Goal: Transaction & Acquisition: Purchase product/service

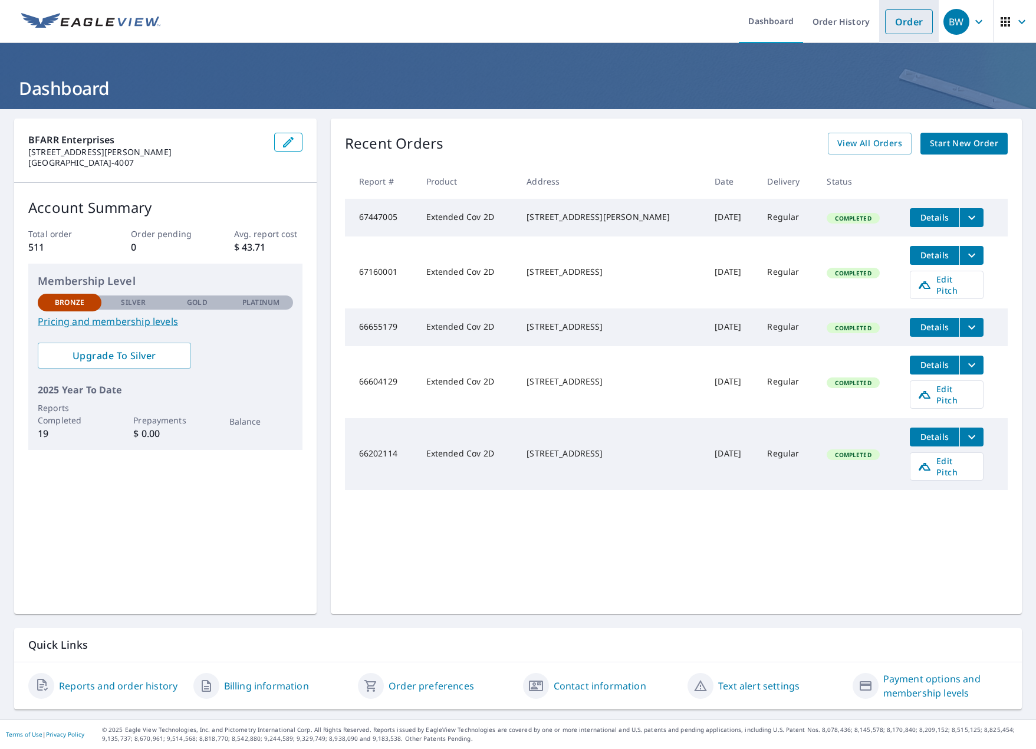
click at [909, 31] on link "Order" at bounding box center [909, 21] width 48 height 25
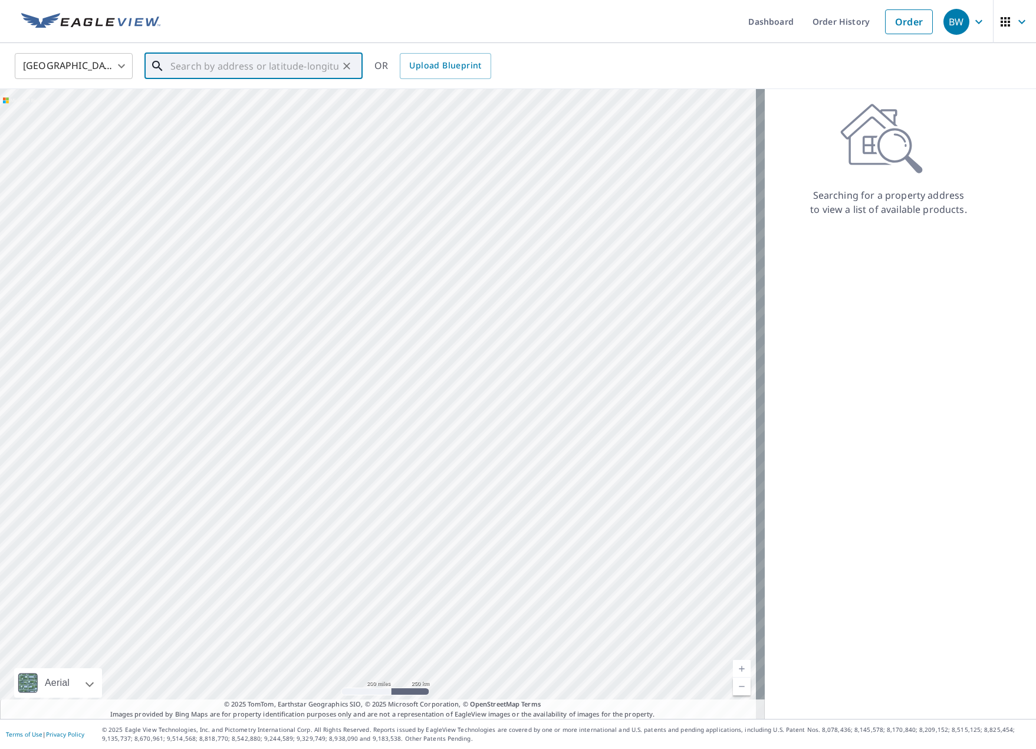
click at [280, 66] on input "text" at bounding box center [254, 66] width 168 height 33
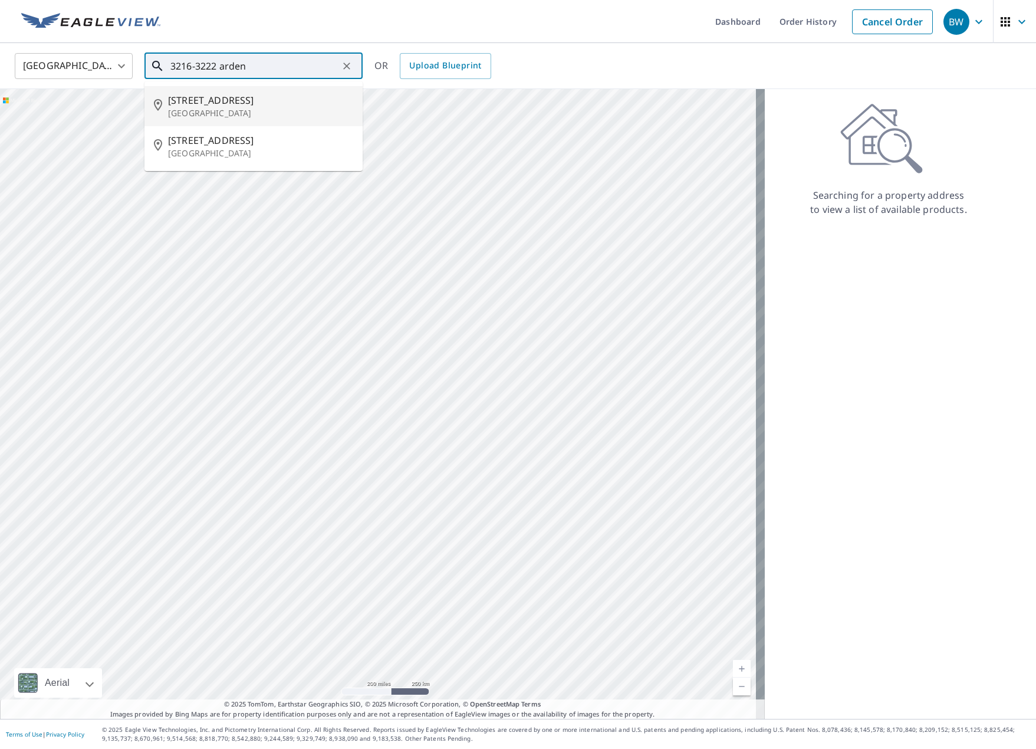
click at [252, 95] on span "[STREET_ADDRESS]" at bounding box center [260, 100] width 185 height 14
type input "[STREET_ADDRESS]"
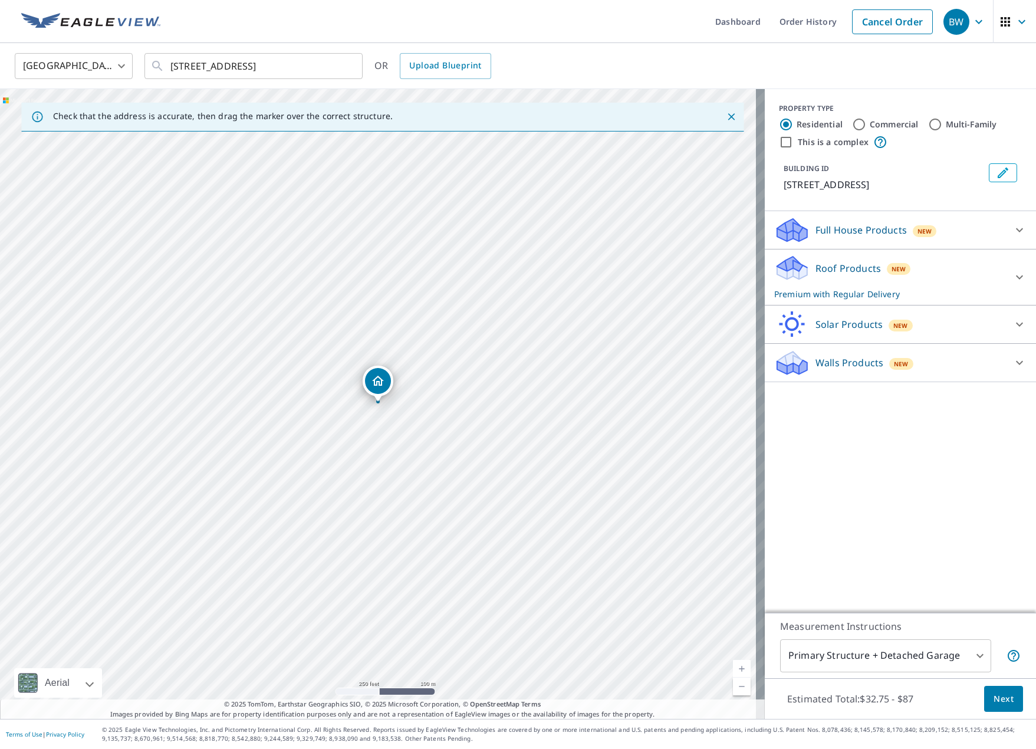
click at [996, 693] on span "Next" at bounding box center [1003, 699] width 20 height 15
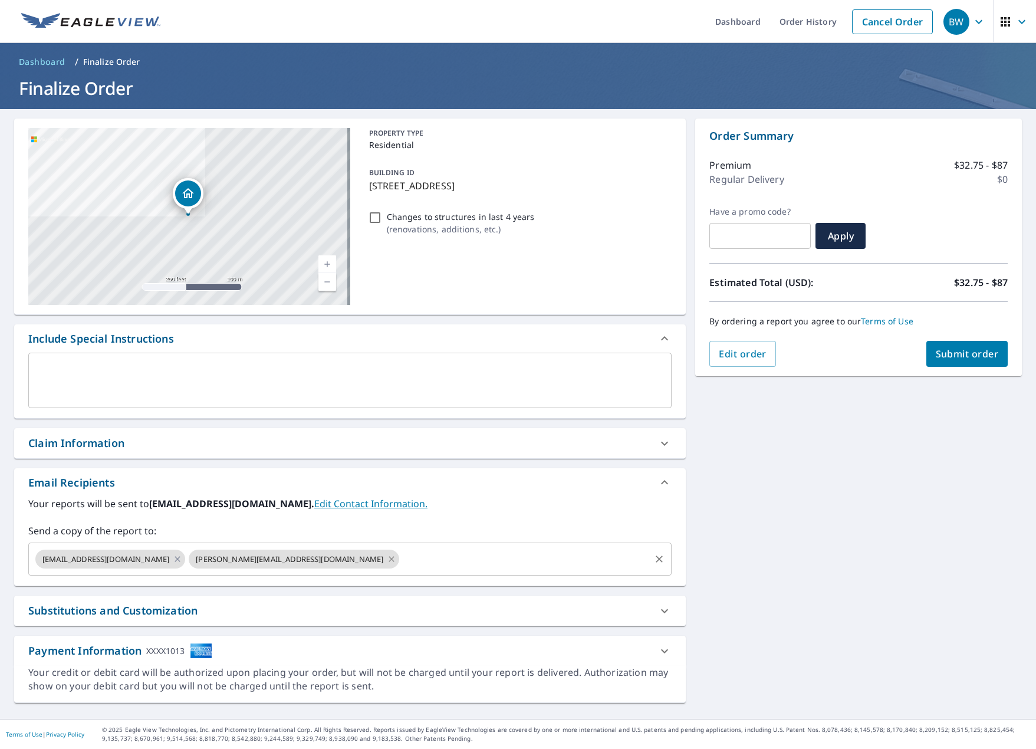
click at [387, 557] on icon at bounding box center [391, 558] width 9 height 13
checkbox input "true"
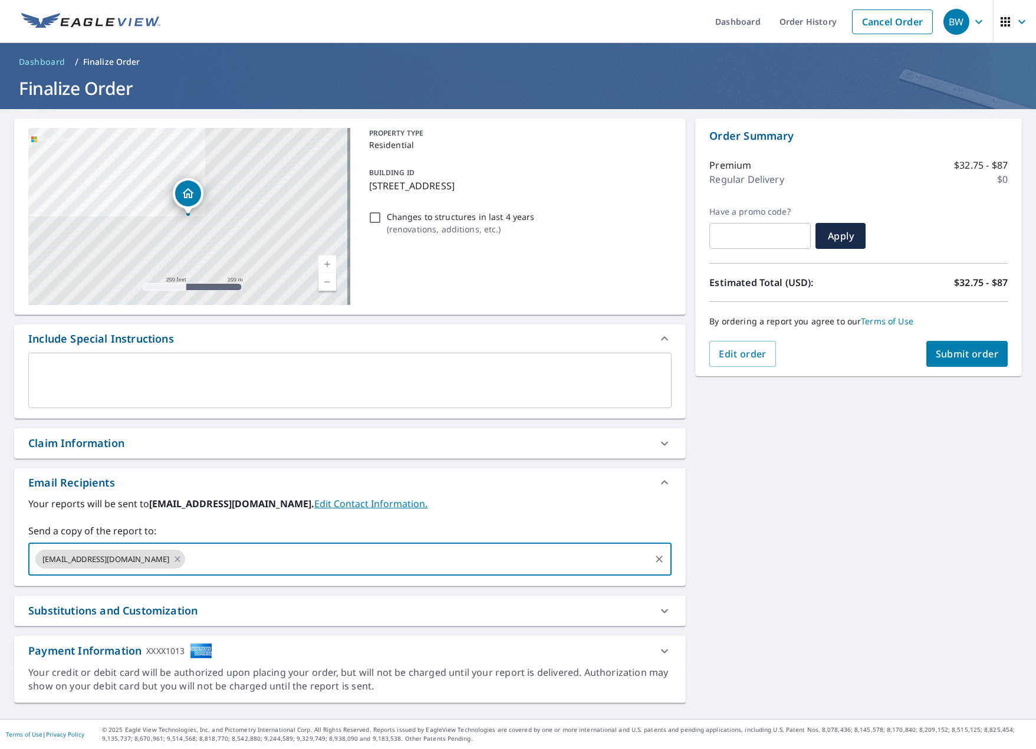
click at [310, 557] on input "text" at bounding box center [418, 559] width 462 height 22
type input "[EMAIL_ADDRESS][DOMAIN_NAME]"
click at [536, 519] on div "Your reports will be sent to [PERSON_NAME][EMAIL_ADDRESS][DOMAIN_NAME]. Edit Co…" at bounding box center [349, 535] width 643 height 79
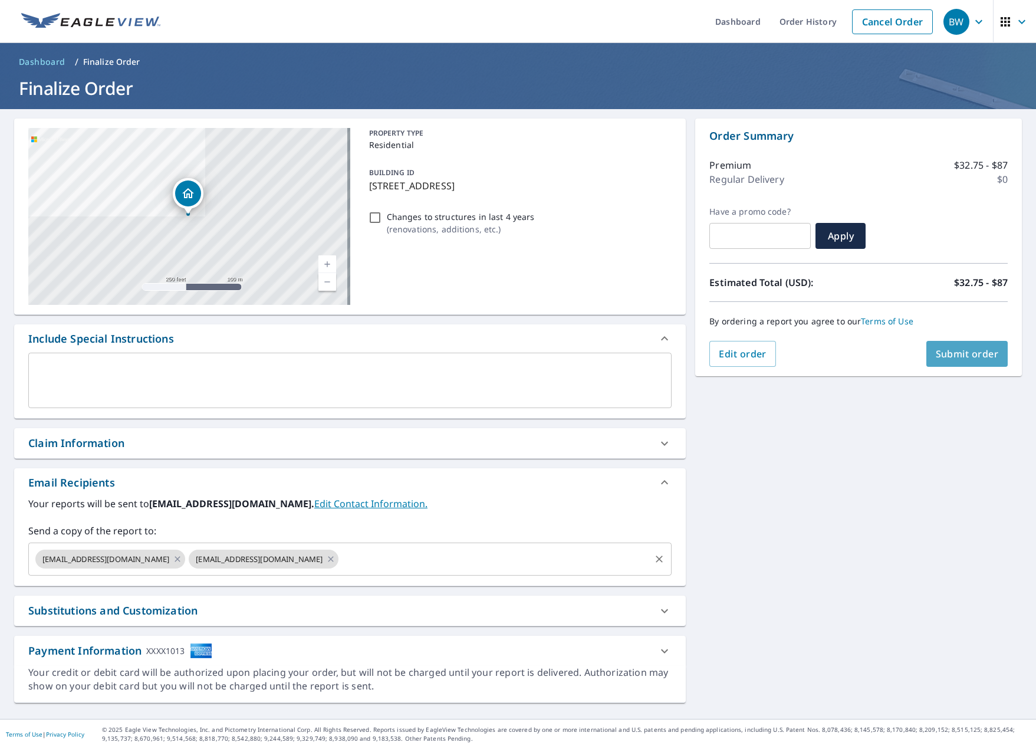
click at [952, 359] on span "Submit order" at bounding box center [967, 353] width 63 height 13
checkbox input "true"
